Goal: Use online tool/utility: Utilize a website feature to perform a specific function

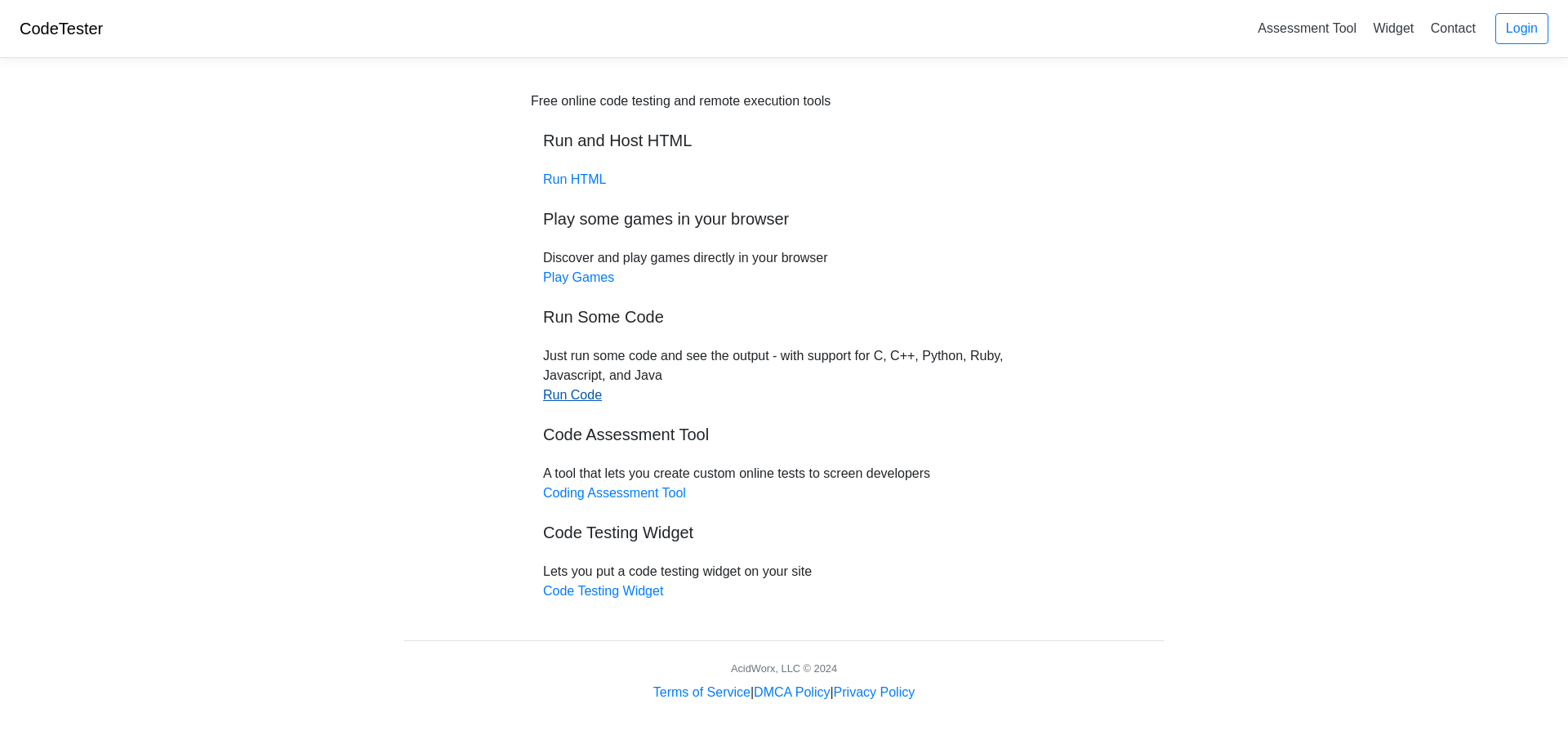
click at [588, 396] on link "Run Code" at bounding box center [572, 395] width 59 height 14
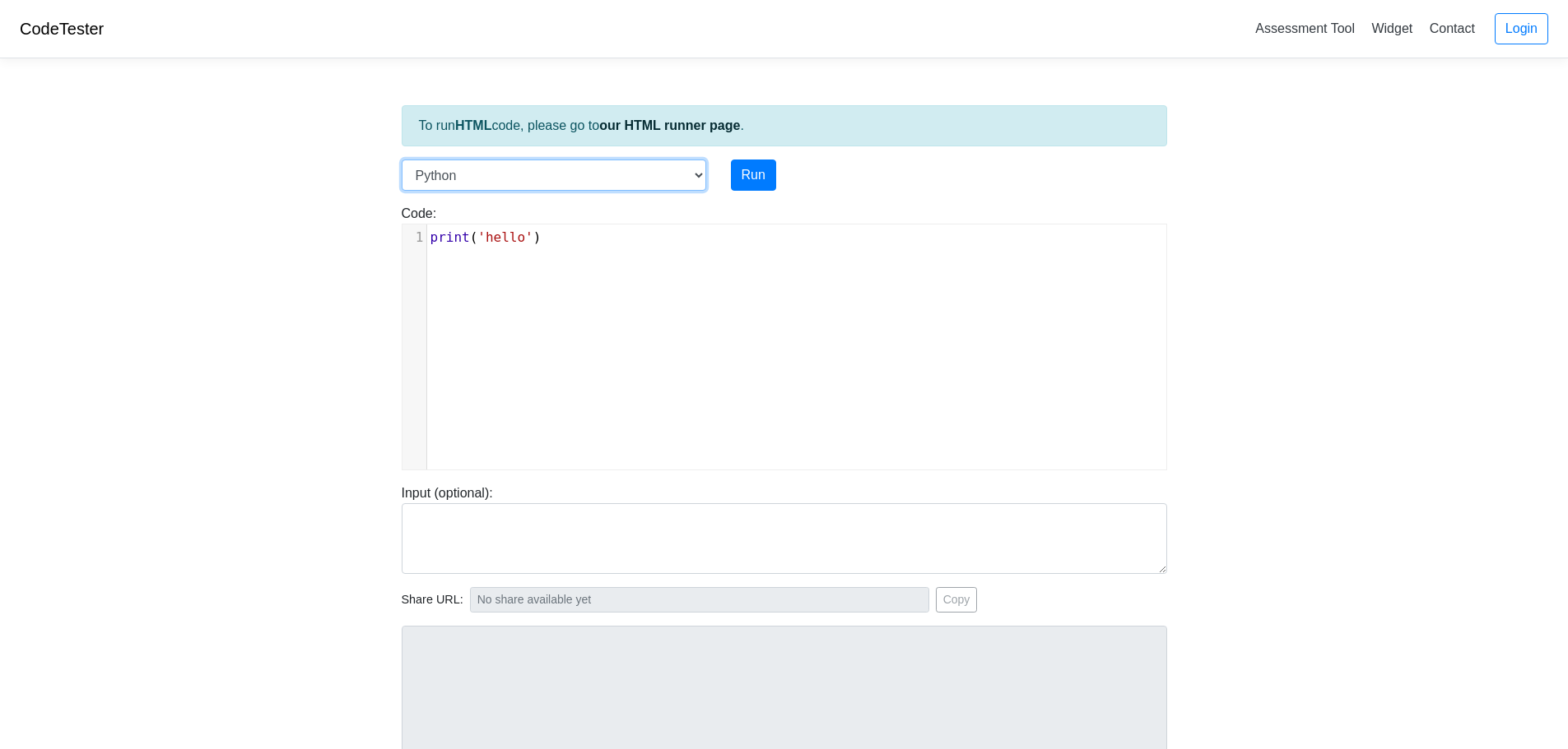
click at [651, 188] on select "C C++ Go Java Javascript Python Ruby" at bounding box center [554, 175] width 305 height 32
select select "c"
click at [402, 160] on select "C C++ Go Java Javascript Python Ruby" at bounding box center [554, 175] width 305 height 32
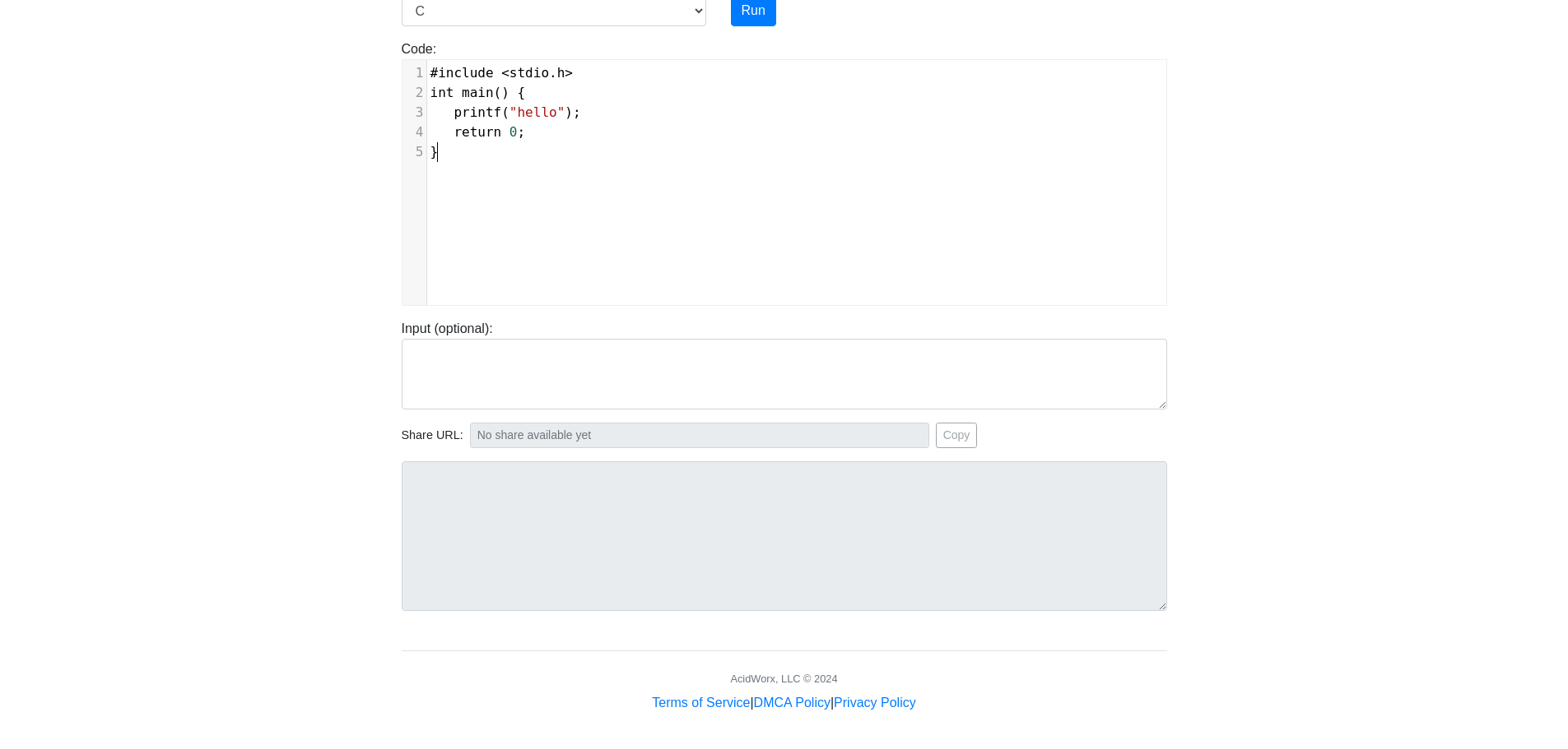
scroll to position [7, 0]
type textarea "#include <stdio.h> int main() { printf("hello"); return 0; }"
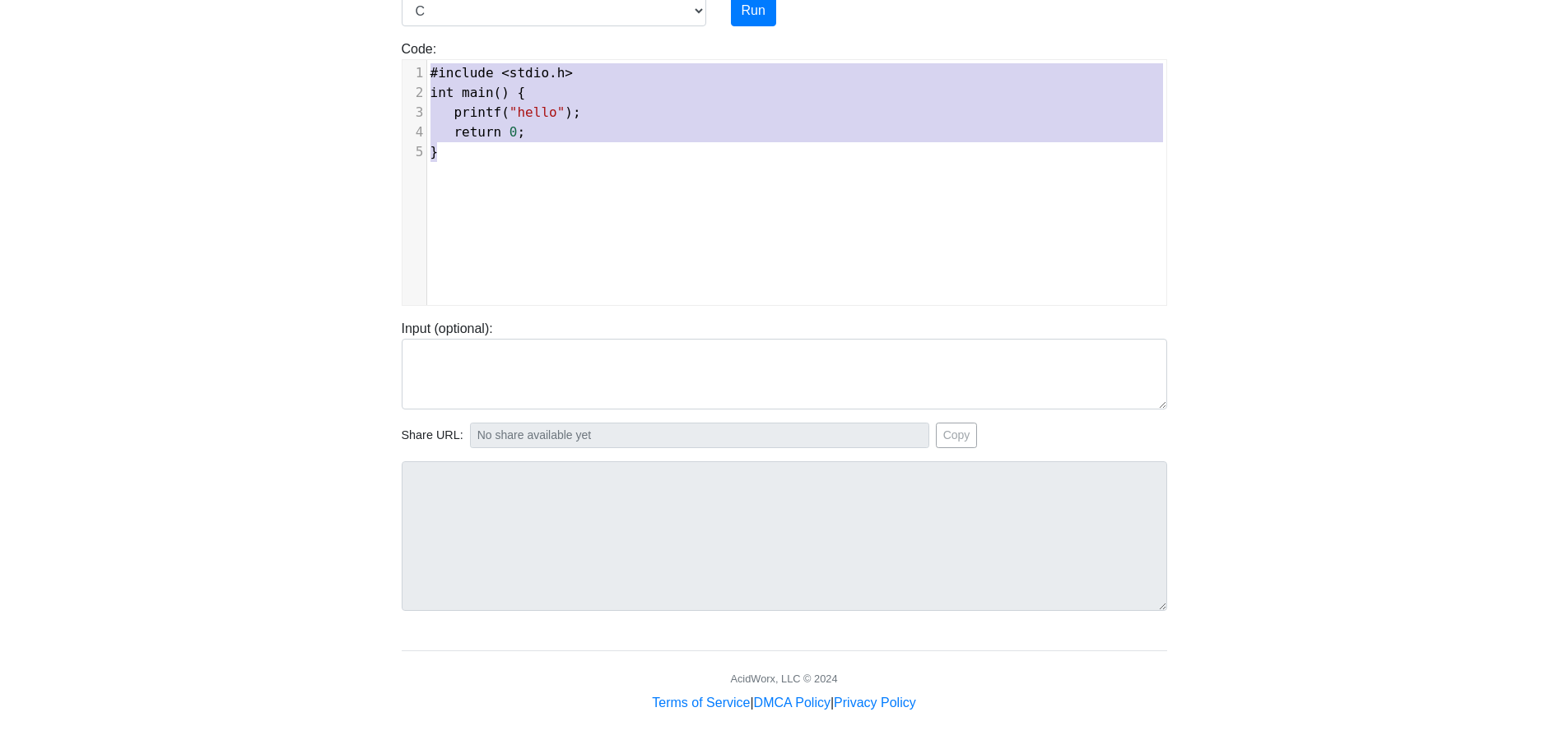
drag, startPoint x: 499, startPoint y: 166, endPoint x: 409, endPoint y: 70, distance: 131.6
click at [409, 70] on div "x 1 #include < stdio . h > 2 int main () { 3 printf ( "hello" ); 4 return 0 ; 5…" at bounding box center [796, 195] width 789 height 270
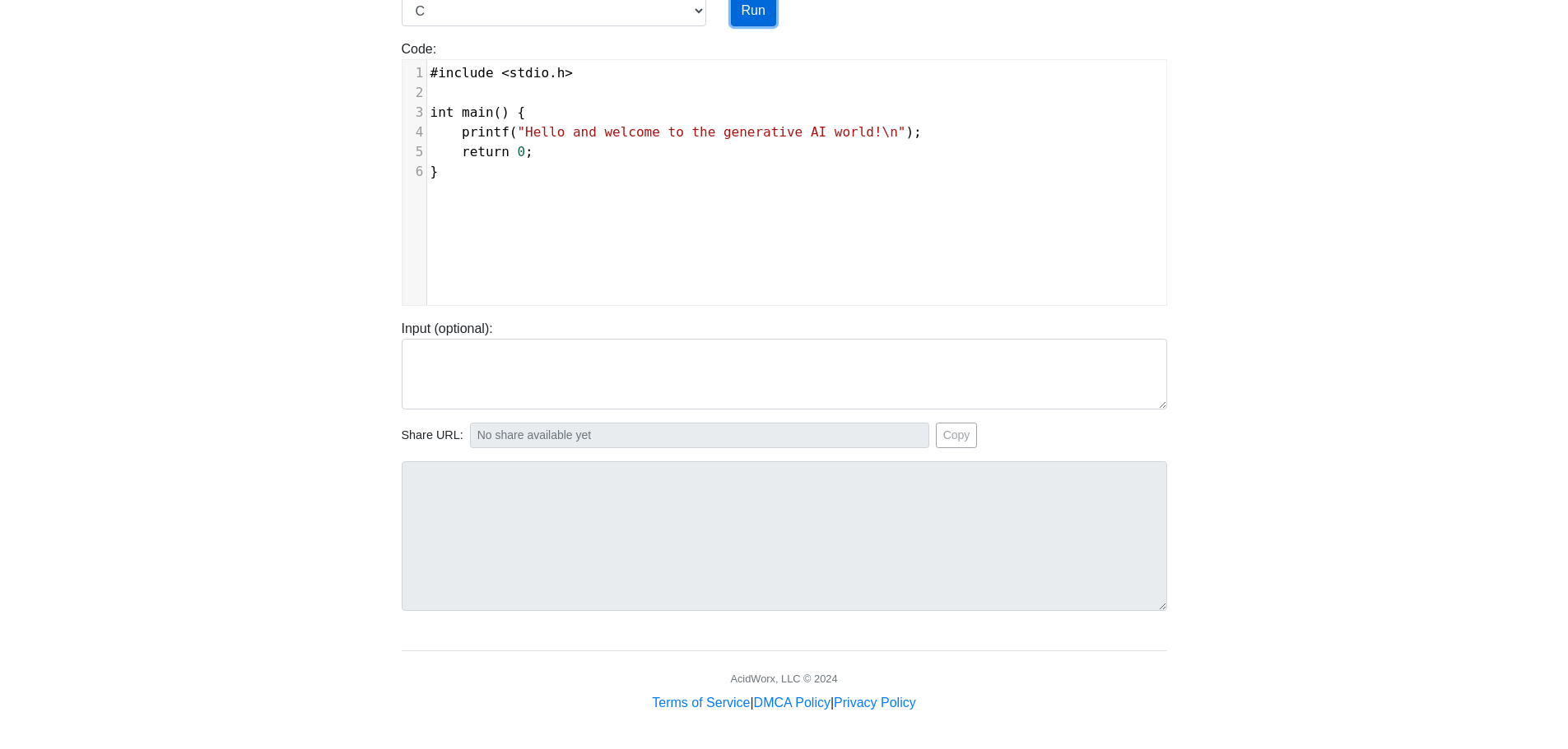
click at [740, 20] on button "Run" at bounding box center [752, 11] width 45 height 32
type input "https://codetester.io/runner?s=4QXOOMj7X0"
type textarea "Stdout: Hello and welcome to the generative AI world!"
